Goal: Download file/media

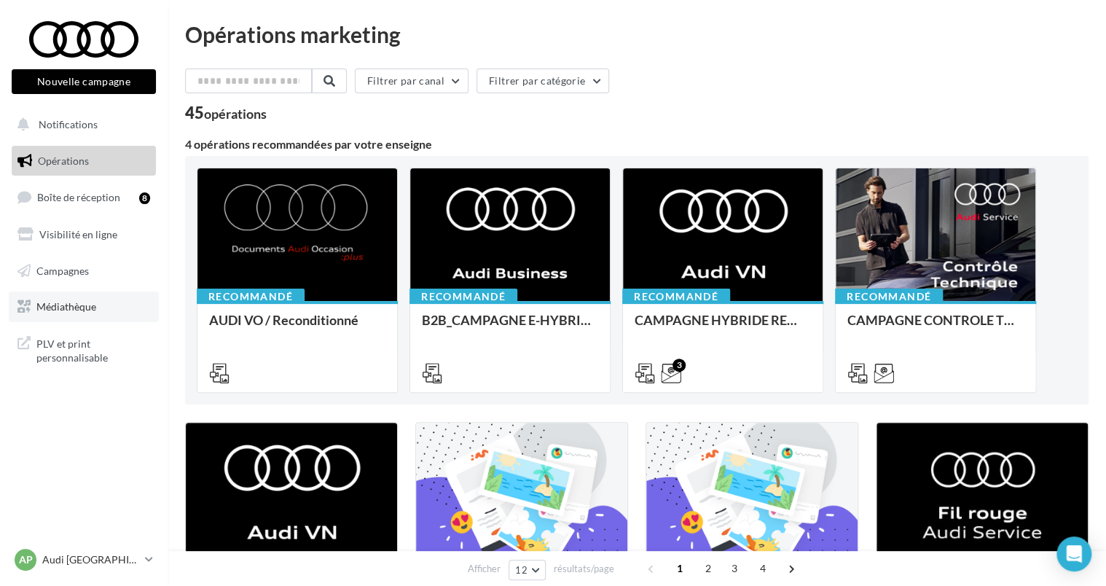
click at [73, 308] on span "Médiathèque" at bounding box center [66, 306] width 60 height 12
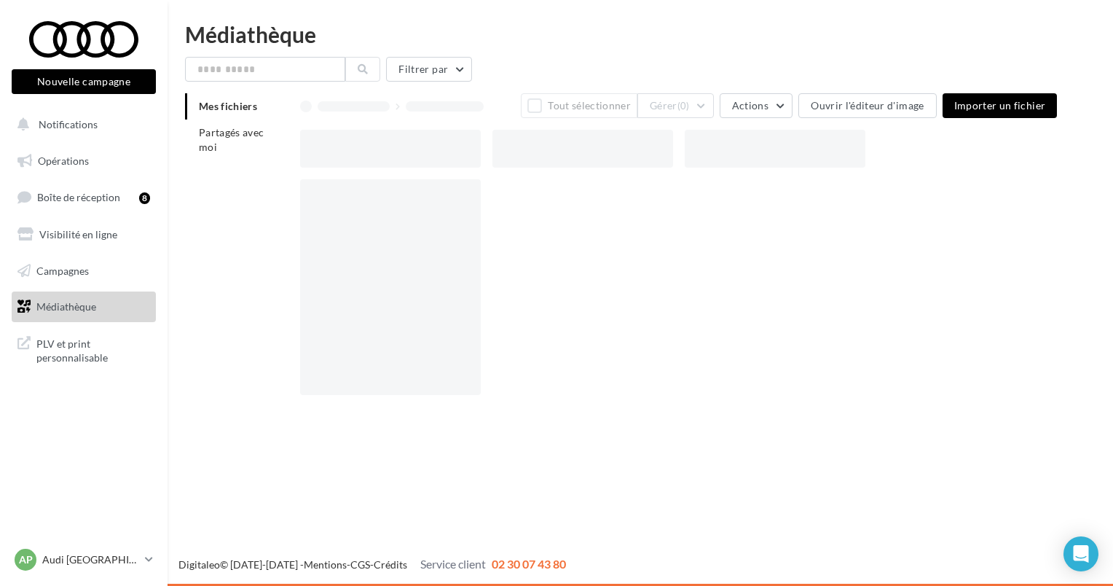
click at [243, 137] on span "Partagés avec moi" at bounding box center [232, 139] width 66 height 27
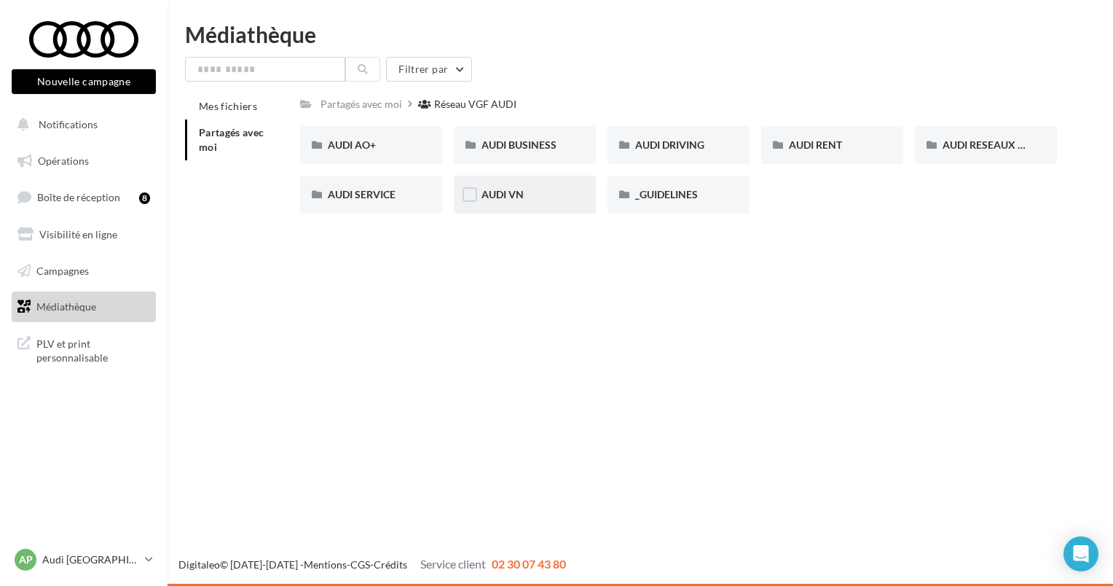
click at [511, 187] on div "AUDI VN" at bounding box center [524, 194] width 87 height 15
click at [447, 111] on div "Réseau VGF AUDI" at bounding box center [478, 104] width 82 height 15
click at [548, 150] on span "AUDI BUSINESS" at bounding box center [518, 144] width 75 height 12
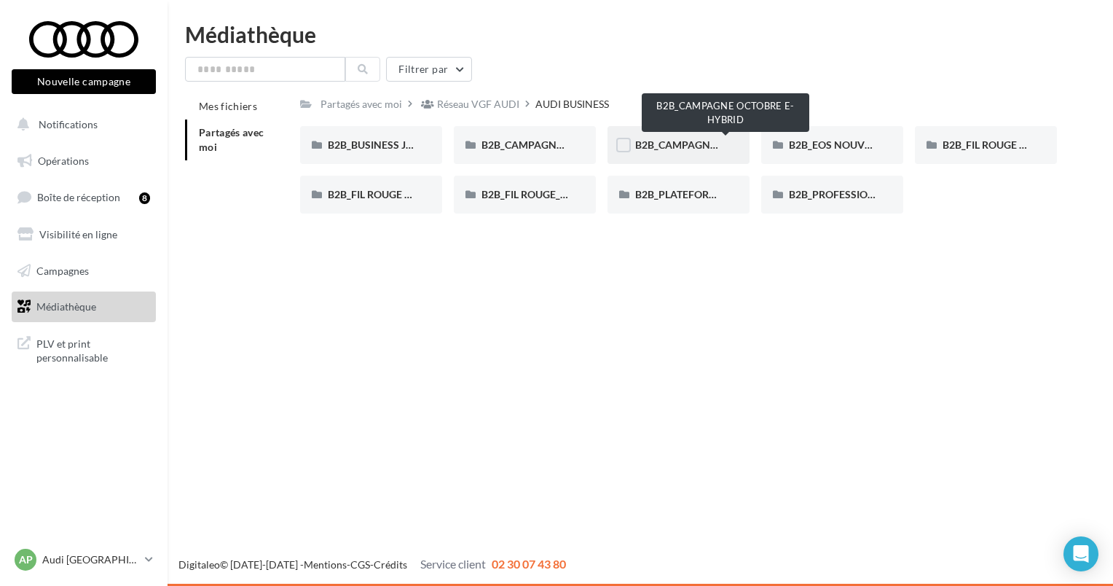
click at [686, 146] on span "B2B_CAMPAGNE OCTOBRE E-HYBRID" at bounding box center [724, 144] width 179 height 12
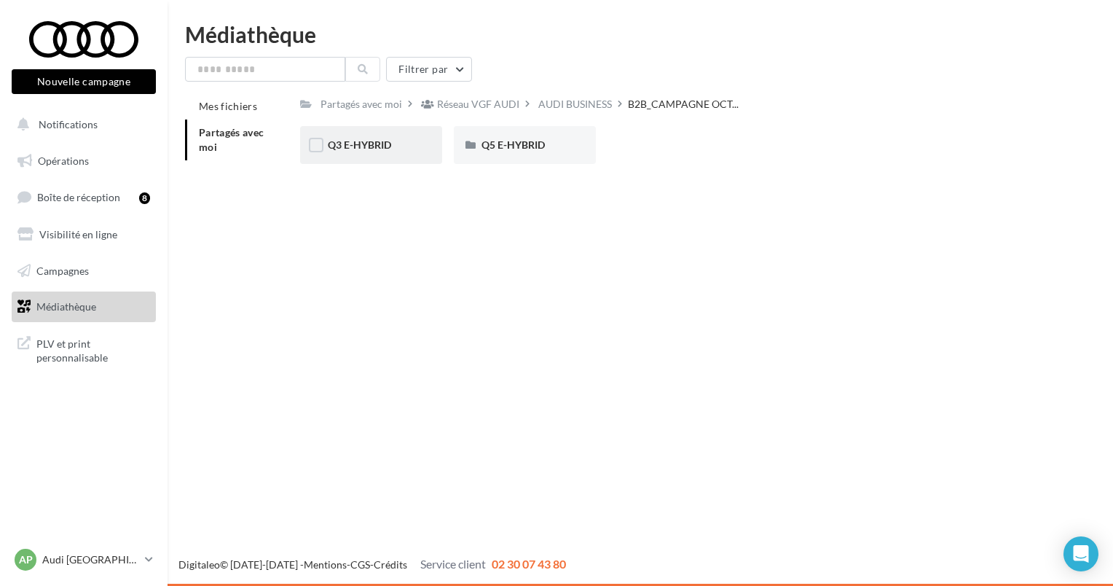
click at [399, 146] on div "Q3 E-HYBRID" at bounding box center [371, 145] width 87 height 15
click at [505, 148] on span "META" at bounding box center [495, 144] width 28 height 12
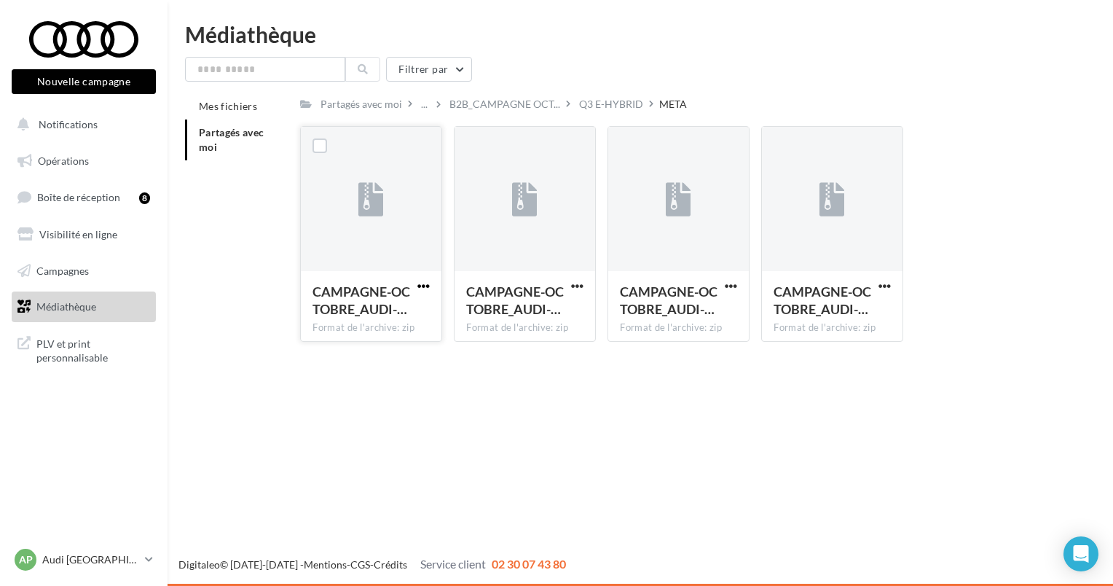
click at [425, 283] on span "button" at bounding box center [423, 286] width 12 height 12
click at [419, 304] on button "Télécharger" at bounding box center [360, 315] width 146 height 38
drag, startPoint x: 577, startPoint y: 284, endPoint x: 577, endPoint y: 295, distance: 10.9
click at [577, 285] on span "button" at bounding box center [577, 286] width 12 height 12
click at [575, 305] on button "Télécharger" at bounding box center [514, 315] width 146 height 38
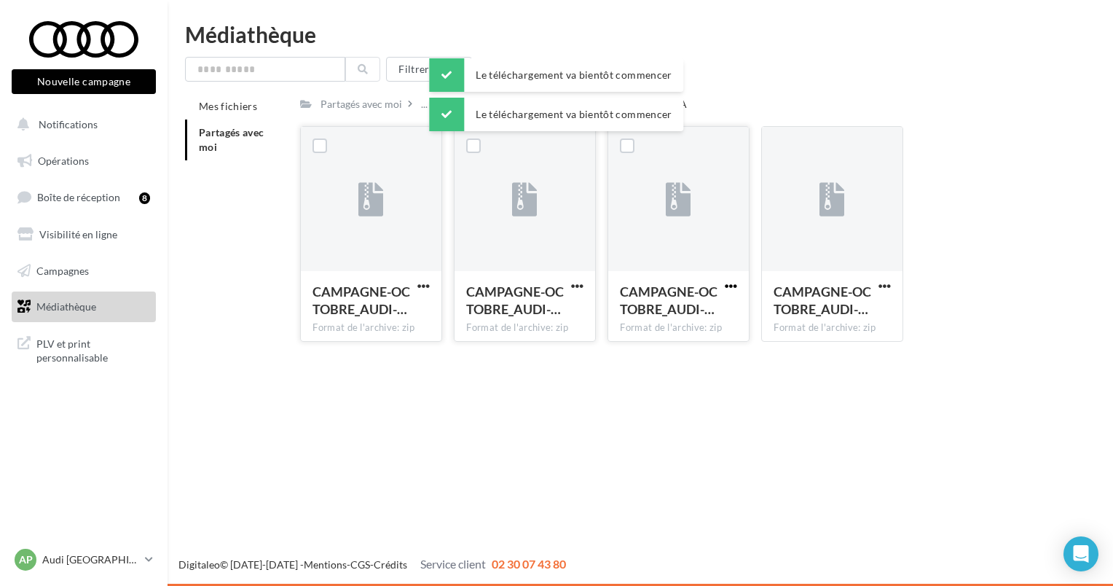
click at [733, 286] on span "button" at bounding box center [731, 286] width 12 height 12
click at [712, 310] on button "Télécharger" at bounding box center [667, 315] width 146 height 38
click at [883, 285] on span "button" at bounding box center [884, 286] width 12 height 12
click at [854, 301] on button "Télécharger" at bounding box center [821, 315] width 146 height 38
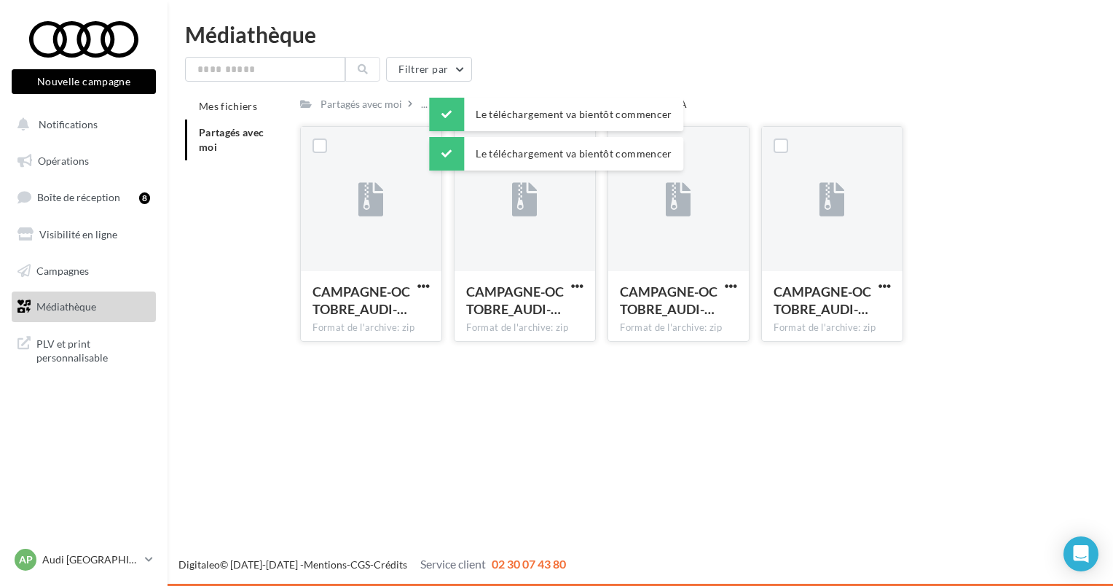
click at [586, 454] on div "Nouvelle campagne Nouvelle campagne Notifications Opérations Boîte de réception…" at bounding box center [556, 293] width 1113 height 586
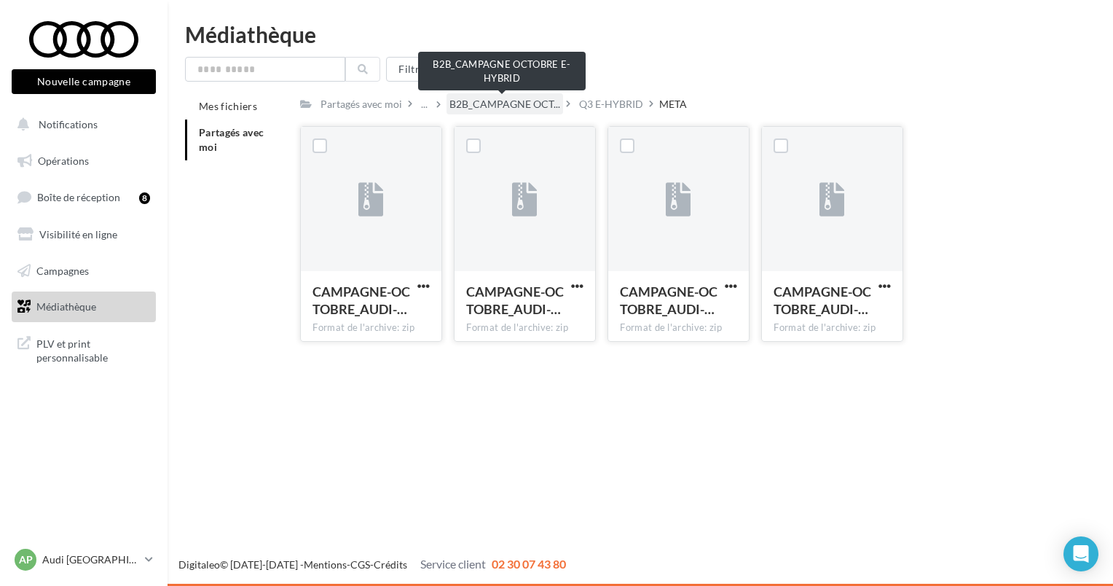
click at [547, 104] on span "B2B_CAMPAGNE OCT..." at bounding box center [504, 104] width 111 height 15
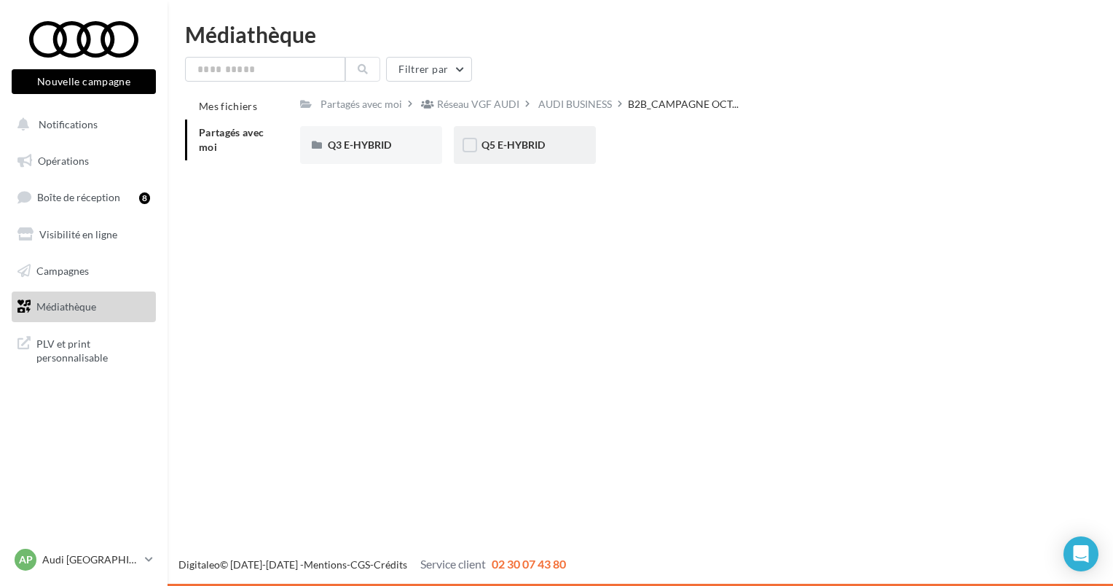
click at [503, 153] on div "Q5 E-HYBRID" at bounding box center [525, 145] width 142 height 38
click at [516, 147] on div "META" at bounding box center [524, 145] width 87 height 15
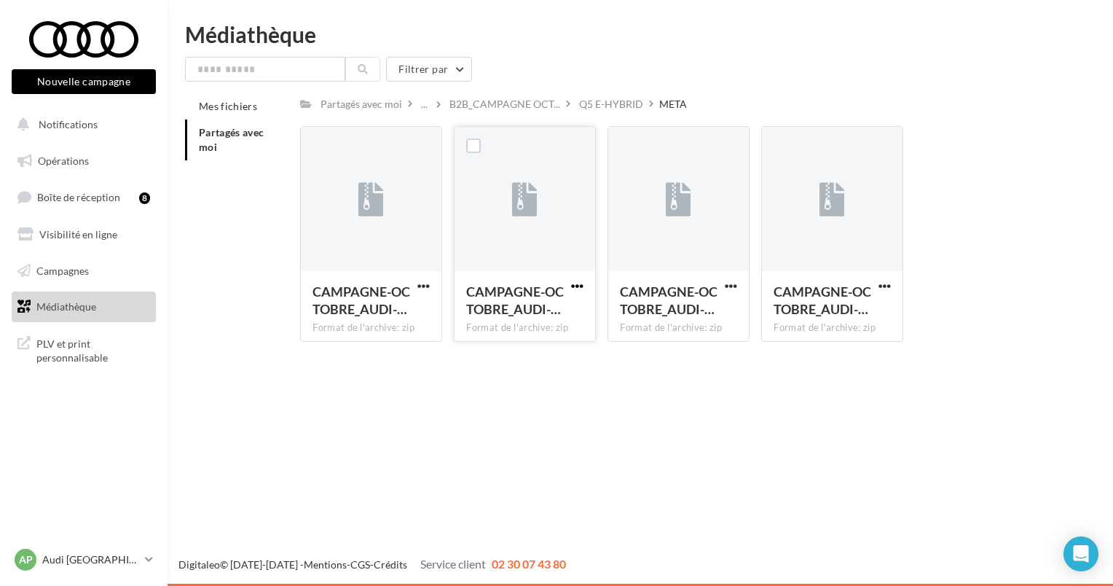
click at [574, 284] on span "button" at bounding box center [577, 286] width 12 height 12
click at [577, 305] on button "Télécharger" at bounding box center [514, 315] width 146 height 38
click at [425, 285] on span "button" at bounding box center [423, 286] width 12 height 12
drag, startPoint x: 428, startPoint y: 308, endPoint x: 439, endPoint y: 308, distance: 11.7
click at [428, 308] on button "Télécharger" at bounding box center [360, 315] width 146 height 38
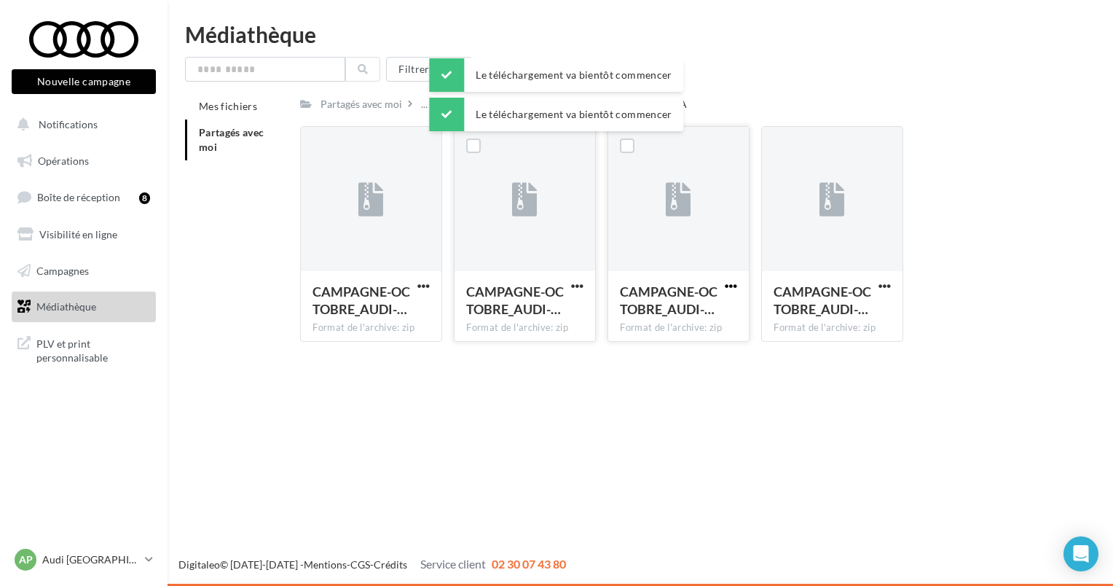
click at [733, 280] on span "button" at bounding box center [731, 286] width 12 height 12
click at [698, 309] on button "Télécharger" at bounding box center [667, 315] width 146 height 38
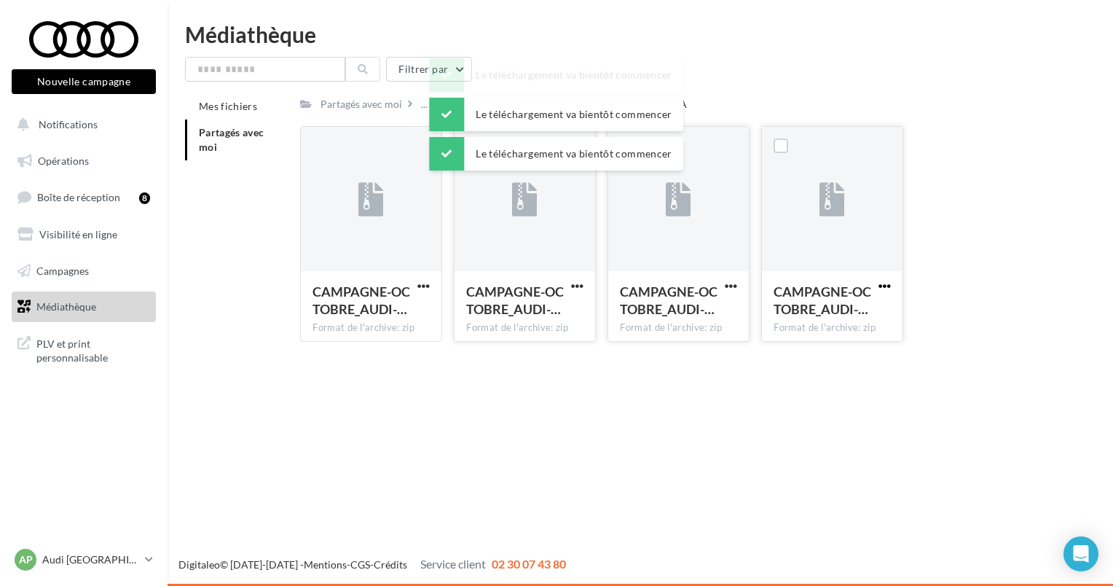
click at [889, 288] on span "button" at bounding box center [884, 286] width 12 height 12
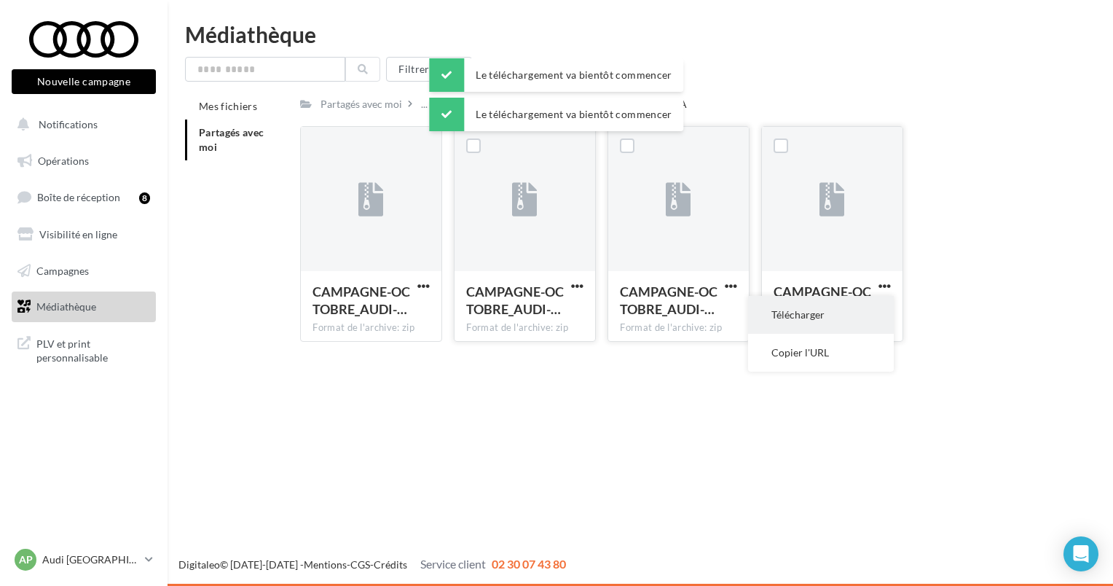
click at [820, 307] on button "Télécharger" at bounding box center [821, 315] width 146 height 38
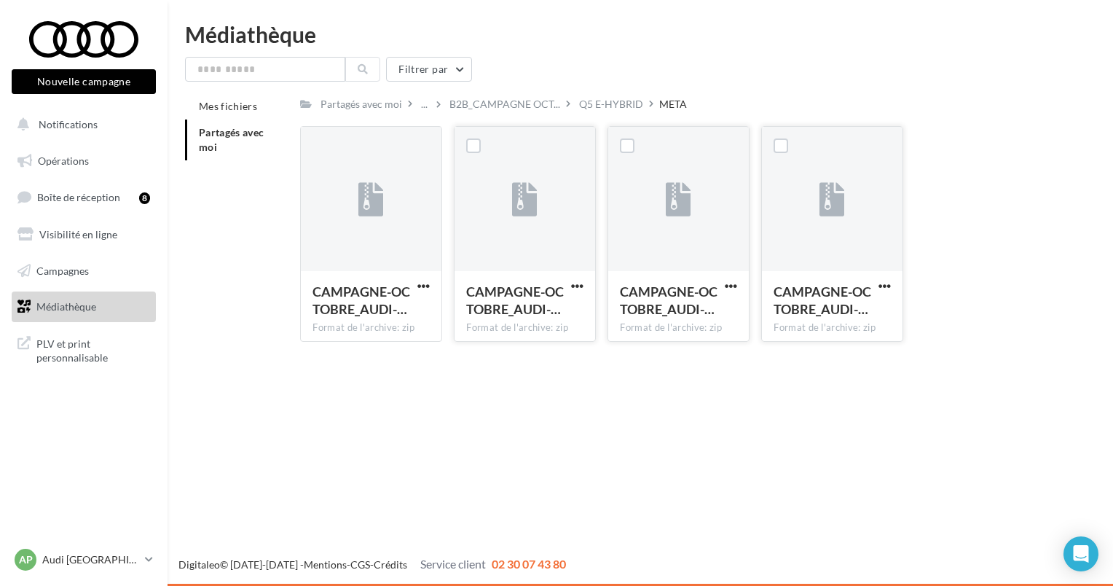
click at [1055, 52] on div "Médiathèque Filtrer par Mes fichiers Partagés avec moi Partagés avec moi ... B2…" at bounding box center [640, 188] width 945 height 330
